Goal: Task Accomplishment & Management: Manage account settings

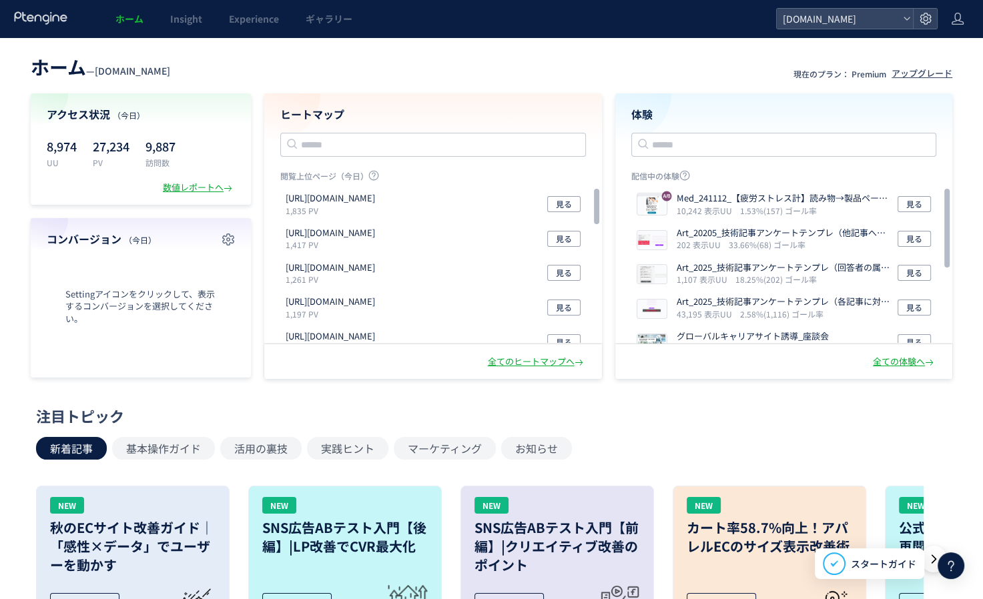
click at [623, 65] on header "ホーム — [DOMAIN_NAME] 現在のプラン： Premium アップグレード" at bounding box center [492, 65] width 922 height 29
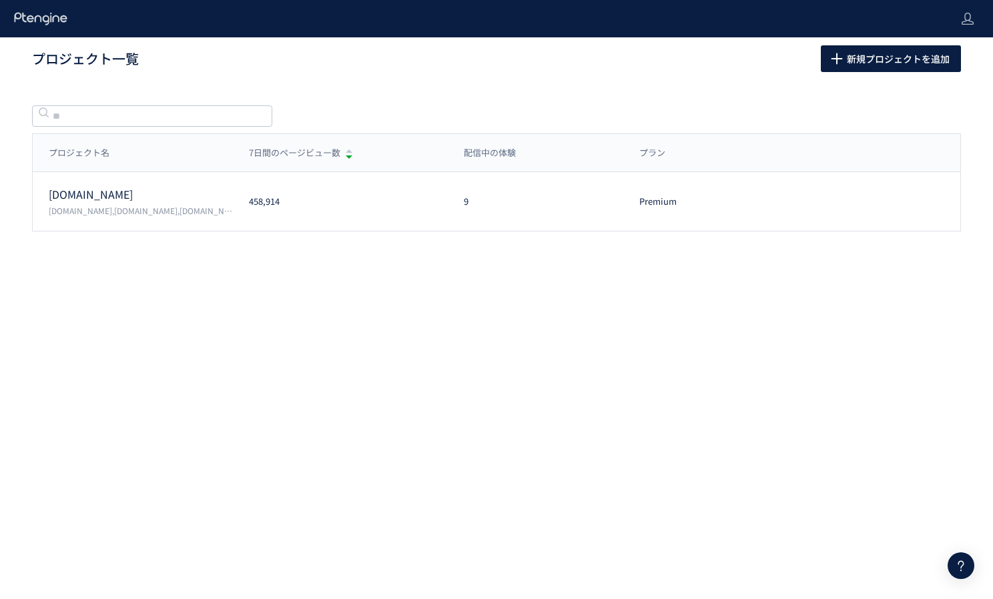
click at [252, 338] on body "プロジェクト一覧 新規プロジェクトを追加 プロジェクト名 7日間のページビュー数 配信中の体験 プラン プロジェクト名 7日間のページビュー数 配信中の体験 …" at bounding box center [496, 299] width 993 height 599
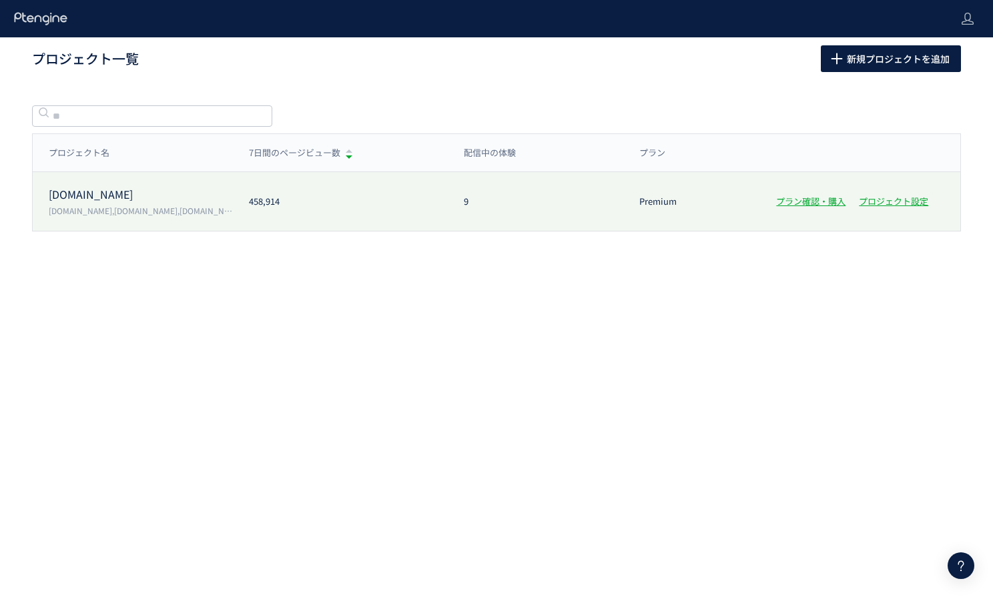
click at [85, 198] on p "[DOMAIN_NAME]" at bounding box center [141, 194] width 184 height 15
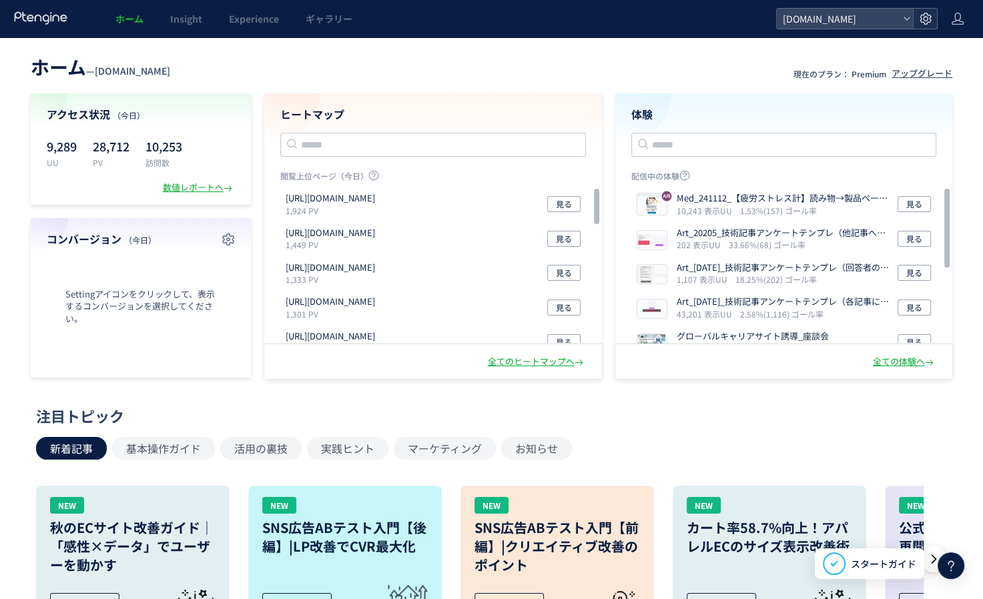
click at [923, 17] on icon at bounding box center [925, 18] width 13 height 13
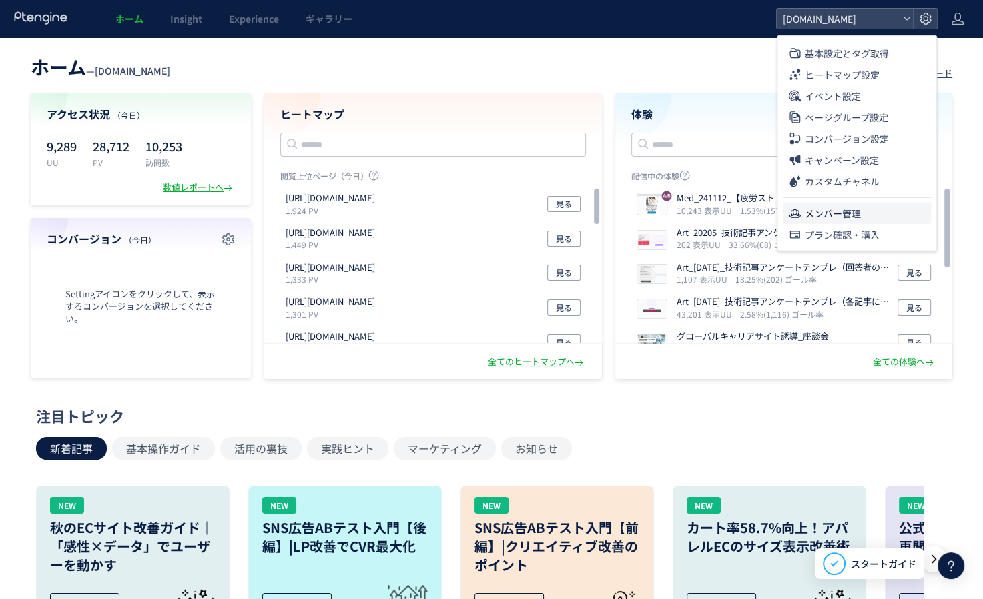
click at [811, 216] on span "メンバー管理" at bounding box center [833, 213] width 56 height 21
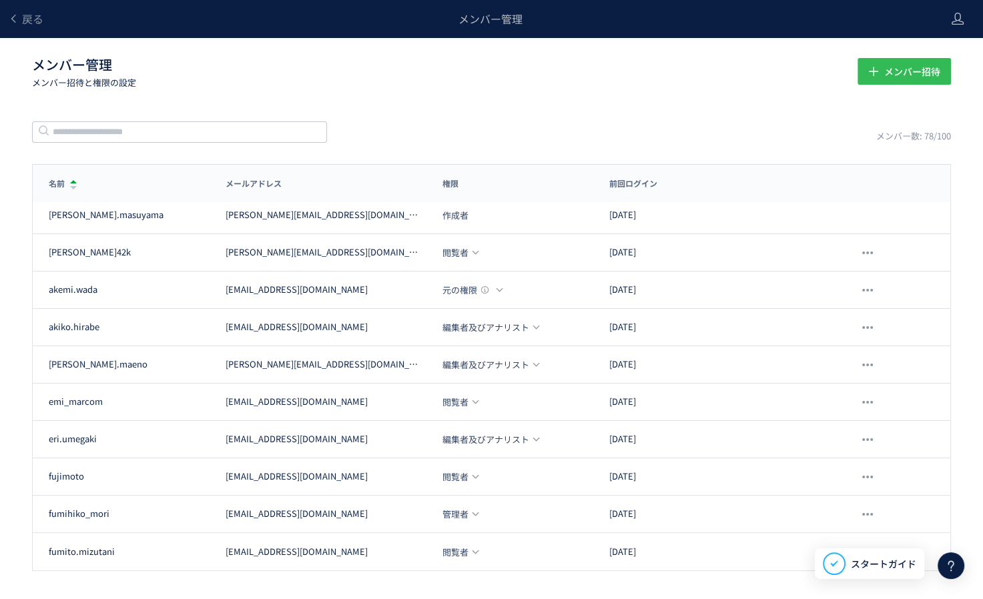
click at [902, 73] on span "メンバー招待" at bounding box center [912, 71] width 56 height 27
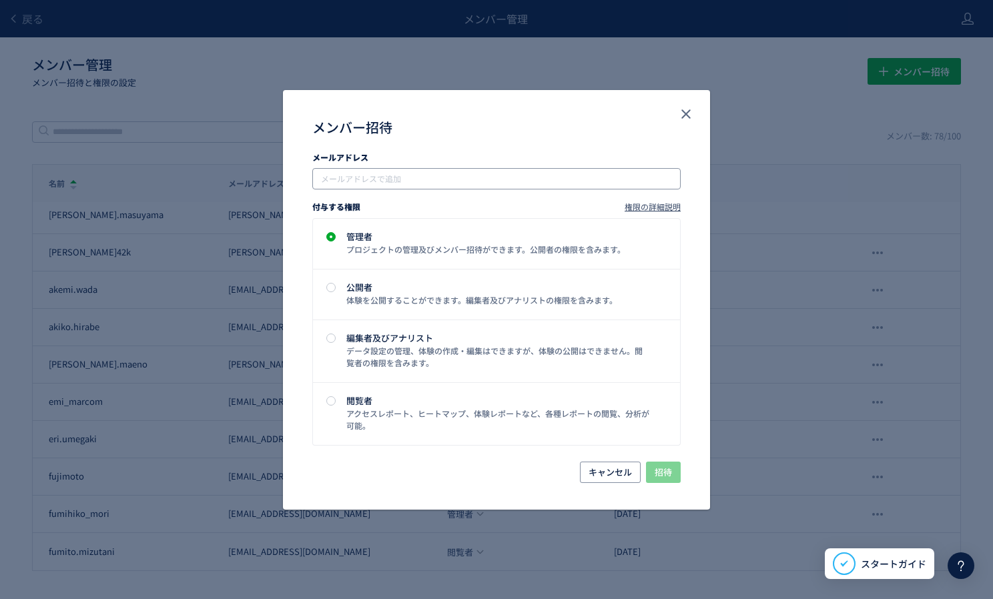
click at [380, 178] on input "メンバー招待" at bounding box center [498, 179] width 358 height 16
click at [420, 175] on input "メンバー招待" at bounding box center [498, 179] width 358 height 16
paste input "**********"
type input "**********"
click at [502, 117] on div "メンバー招待" at bounding box center [496, 127] width 368 height 21
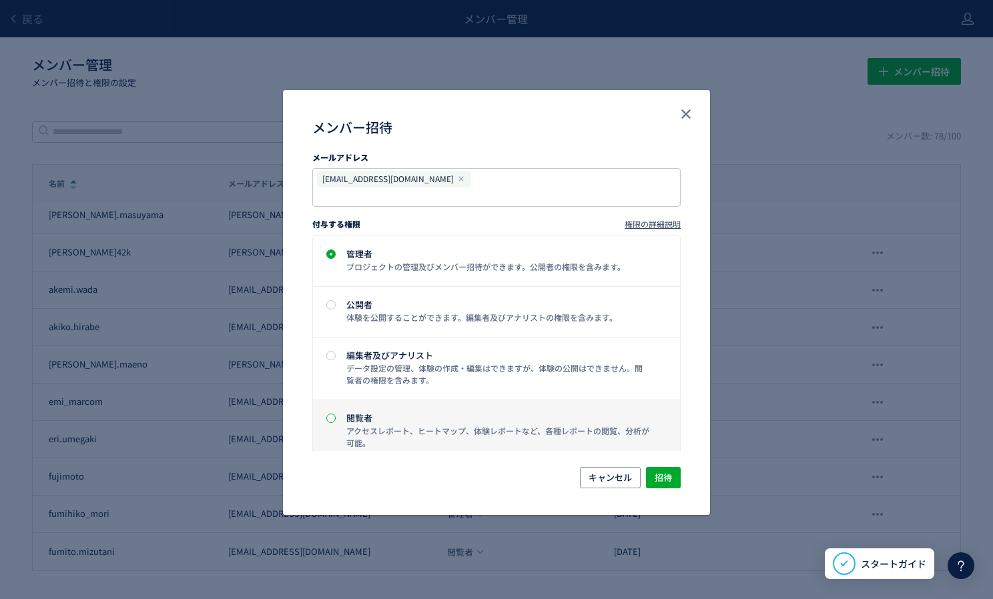
click at [333, 414] on span "メンバー招待" at bounding box center [330, 418] width 9 height 9
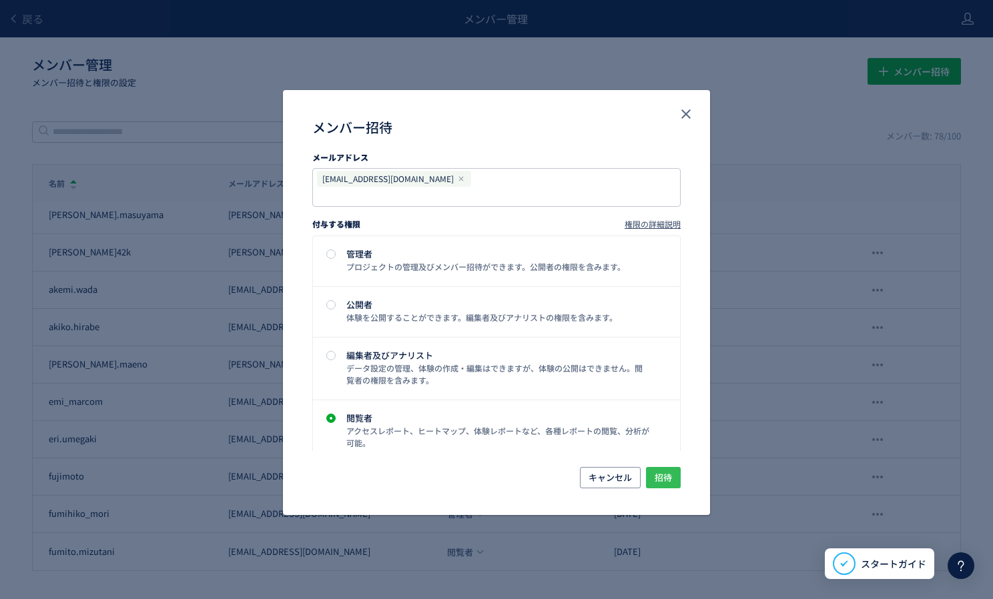
click at [661, 470] on span "招待" at bounding box center [663, 477] width 17 height 21
